Goal: Complete application form: Complete application form

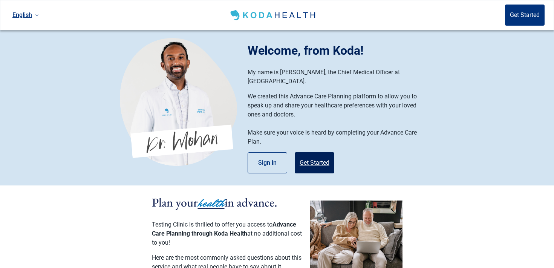
click at [311, 153] on button "Get Started" at bounding box center [315, 162] width 40 height 21
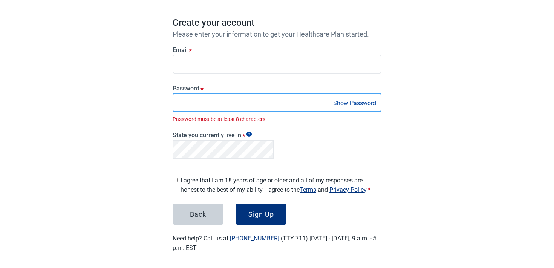
scroll to position [55, 0]
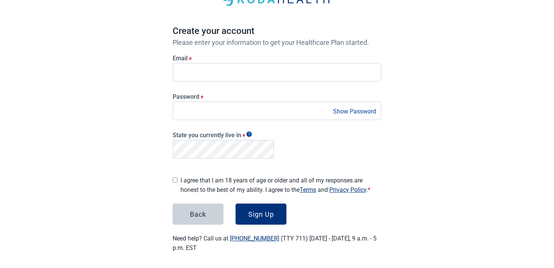
click at [178, 186] on div "I agree that I am 18 years of age or older and all of my responses are honest t…" at bounding box center [276, 183] width 209 height 22
click at [178, 178] on div "I agree that I am 18 years of age or older and all of my responses are honest t…" at bounding box center [276, 183] width 209 height 22
click at [176, 178] on input "I agree that I am 18 years of age or older and all of my responses are honest t…" at bounding box center [174, 179] width 5 height 5
checkbox input "true"
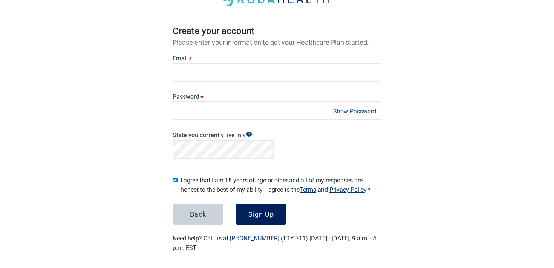
click at [255, 203] on button "Sign Up" at bounding box center [260, 213] width 51 height 21
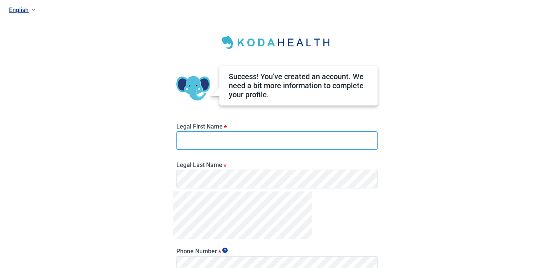
click at [254, 136] on input "Legal First Name *" at bounding box center [276, 140] width 201 height 19
click at [259, 136] on input "Marry" at bounding box center [276, 140] width 201 height 19
click at [247, 141] on input "Marry" at bounding box center [276, 140] width 201 height 19
type input "Marry Test"
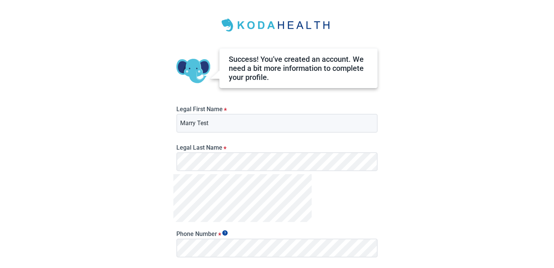
scroll to position [74, 0]
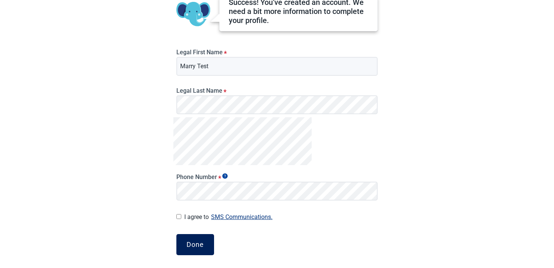
click at [198, 246] on div "Done" at bounding box center [194, 245] width 17 height 8
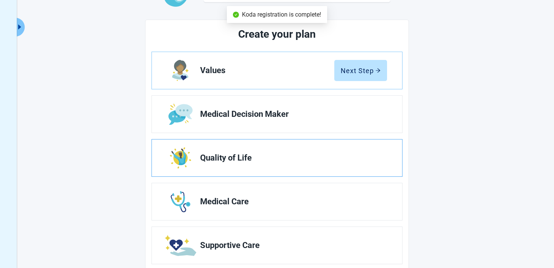
click at [272, 158] on span "Quality of Life" at bounding box center [290, 157] width 181 height 9
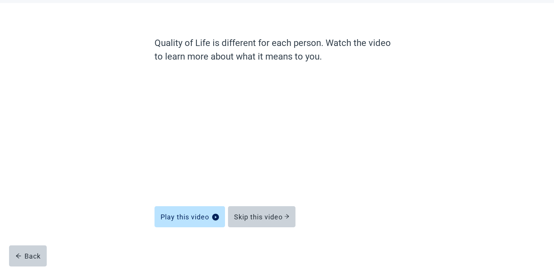
scroll to position [36, 0]
click at [265, 228] on form "Quality of Life is different for each person. Watch the video to learn more abo…" at bounding box center [276, 152] width 245 height 232
click at [266, 221] on button "Skip this video" at bounding box center [261, 216] width 67 height 21
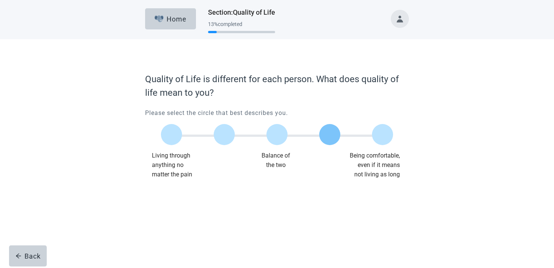
click at [327, 137] on label "Main content" at bounding box center [329, 134] width 21 height 21
click at [330, 134] on input "Quality of life scale: 75 out of 100. 75% between extremes" at bounding box center [330, 134] width 0 height 0
click at [174, 196] on div "Continue" at bounding box center [166, 195] width 30 height 8
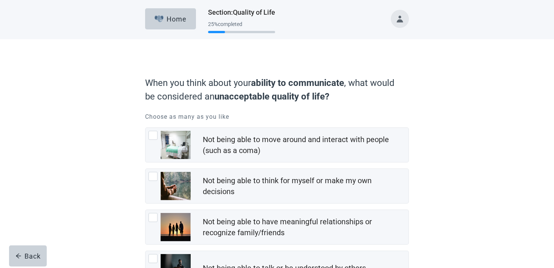
click at [174, 196] on img "Not being able to think for myself or make my own decisions, checkbox, not chec…" at bounding box center [175, 186] width 30 height 28
click at [145, 169] on input "Not being able to think for myself or make my own decisions" at bounding box center [145, 168] width 0 height 0
checkbox input "true"
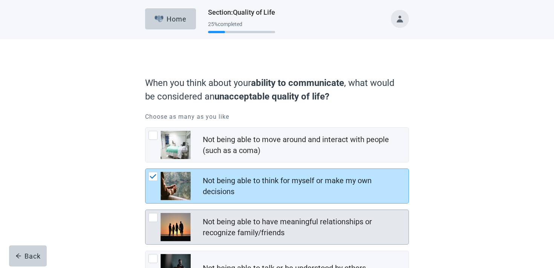
click at [172, 223] on img "Not being able to have meaningful relationships or recognize family/friends, ch…" at bounding box center [175, 227] width 30 height 28
click at [145, 210] on input "Not being able to have meaningful relationships or recognize family/friends" at bounding box center [145, 209] width 0 height 0
checkbox input "true"
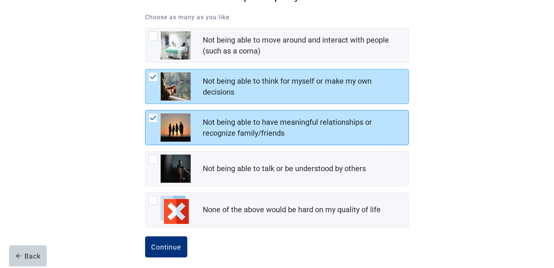
scroll to position [105, 0]
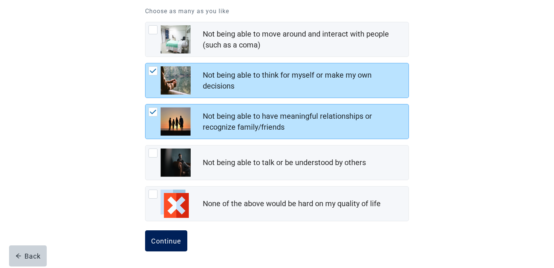
click at [163, 240] on div "Continue" at bounding box center [166, 241] width 30 height 8
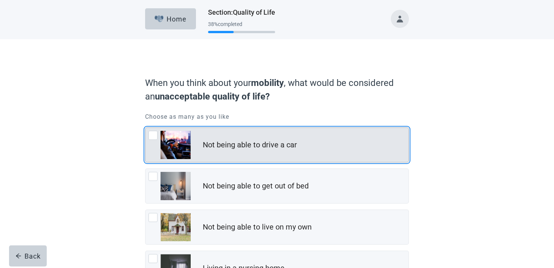
click at [206, 156] on div "Not being able to drive a car" at bounding box center [276, 145] width 263 height 34
click at [145, 128] on input "Not being able to drive a car" at bounding box center [145, 127] width 0 height 0
checkbox input "true"
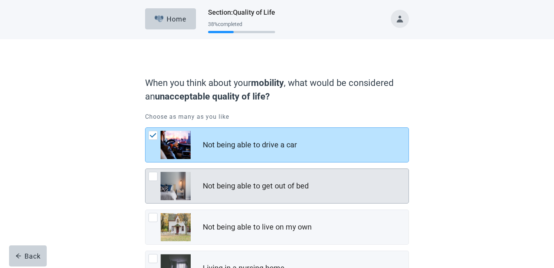
click at [202, 176] on div "Not being able to get out of bed" at bounding box center [276, 186] width 263 height 34
click at [145, 169] on input "Not being able to get out of bed" at bounding box center [145, 168] width 0 height 0
checkbox input "true"
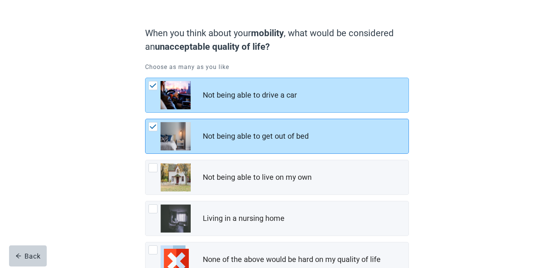
scroll to position [105, 0]
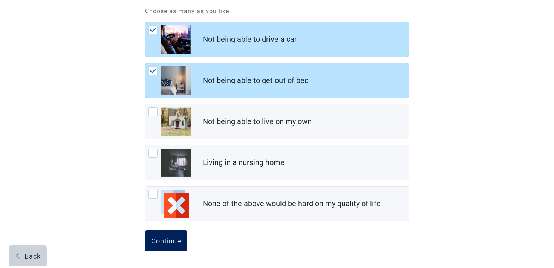
click at [171, 232] on button "Continue" at bounding box center [166, 240] width 42 height 21
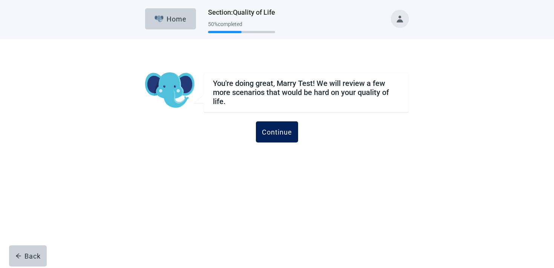
click at [278, 130] on div "Continue" at bounding box center [277, 132] width 30 height 8
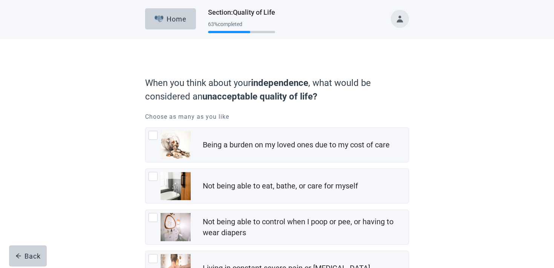
click at [278, 130] on div "Being a burden on my loved ones due to my cost of care" at bounding box center [276, 145] width 263 height 34
click at [145, 128] on input "Being a burden on my loved ones due to my cost of care" at bounding box center [145, 127] width 0 height 0
checkbox input "true"
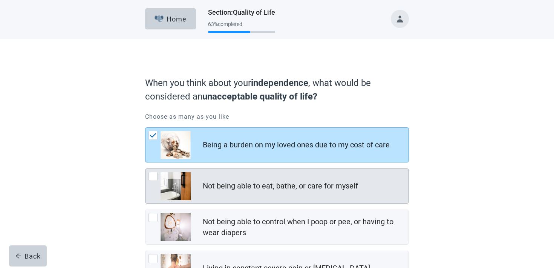
click at [260, 193] on div "Not being able to eat, bathe, or care for myself" at bounding box center [306, 186] width 206 height 15
click at [145, 169] on input "Not being able to eat, bathe, or care for myself" at bounding box center [145, 168] width 0 height 0
checkbox input "true"
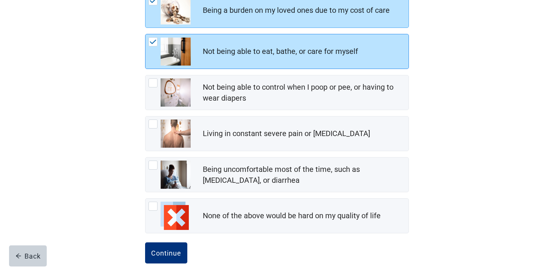
scroll to position [147, 0]
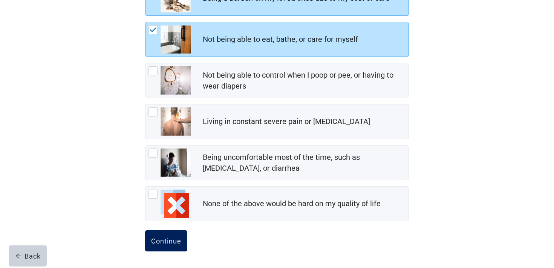
click at [178, 230] on form "When you think about your independence , what would be considered an unacceptab…" at bounding box center [277, 97] width 264 height 342
click at [174, 238] on div "Continue" at bounding box center [166, 241] width 30 height 8
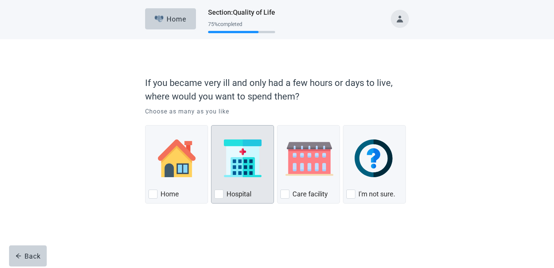
click at [237, 189] on label "Hospital" at bounding box center [238, 193] width 25 height 9
checkbox input "true"
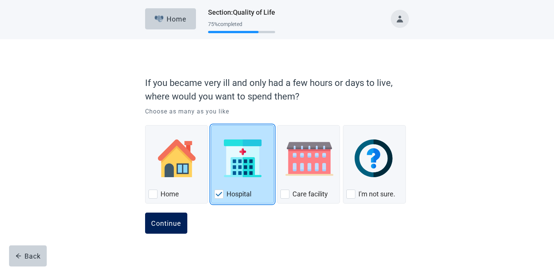
click at [154, 229] on button "Continue" at bounding box center [166, 222] width 42 height 21
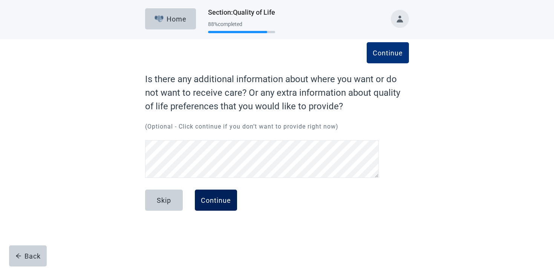
click at [212, 200] on div "Continue" at bounding box center [216, 200] width 30 height 8
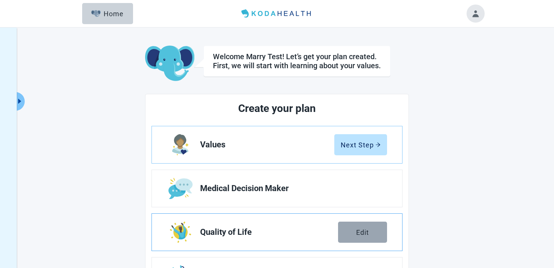
click at [344, 223] on button "Edit" at bounding box center [362, 231] width 49 height 21
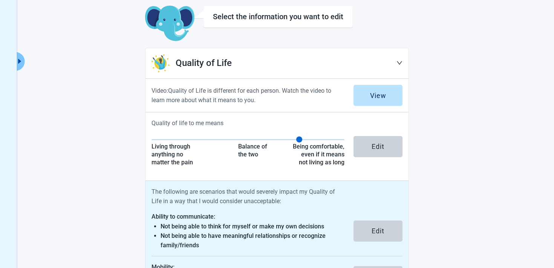
scroll to position [38, 0]
